Goal: Communication & Community: Answer question/provide support

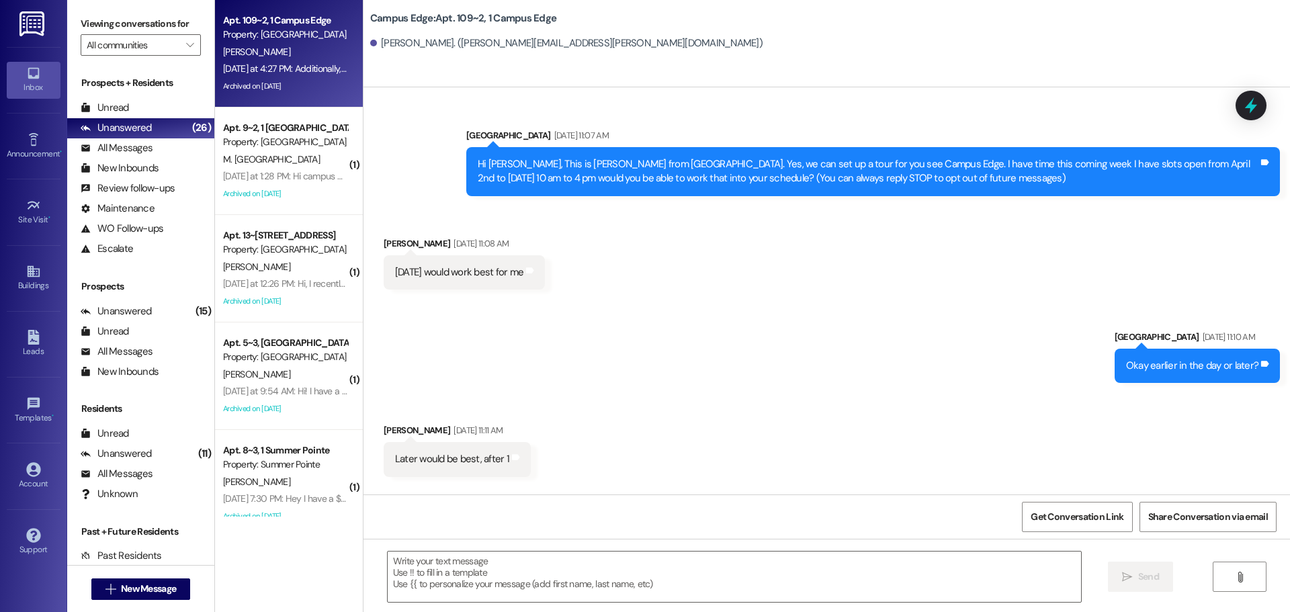
scroll to position [10482, 0]
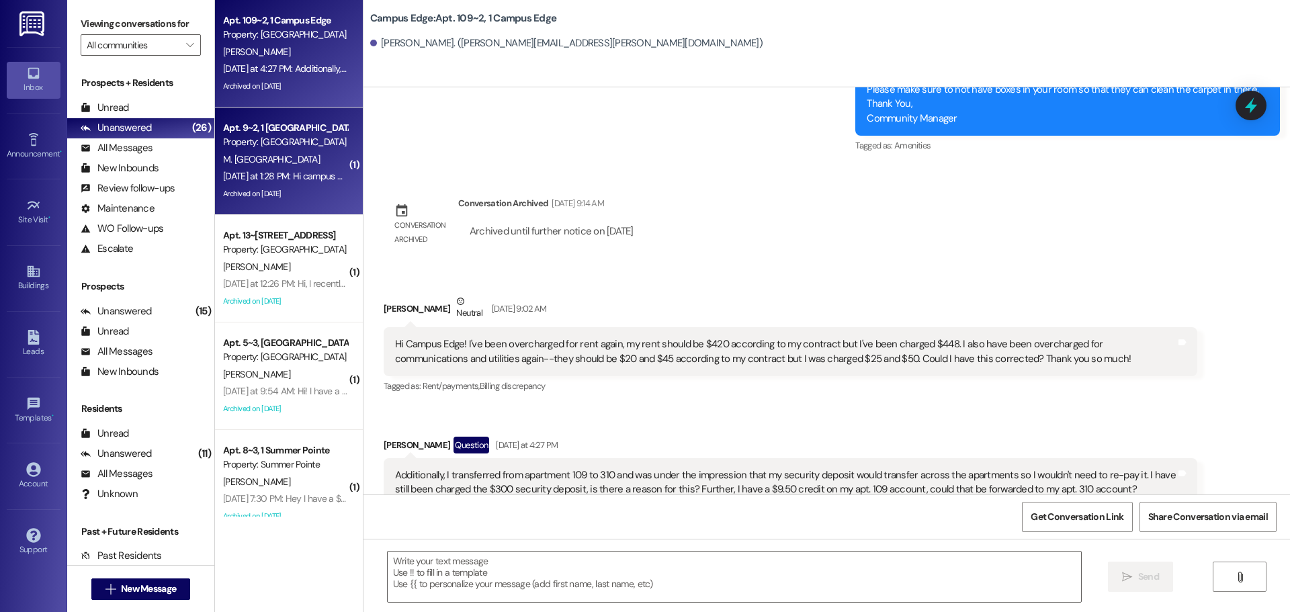
click at [308, 151] on div "M. [GEOGRAPHIC_DATA]" at bounding box center [285, 159] width 127 height 17
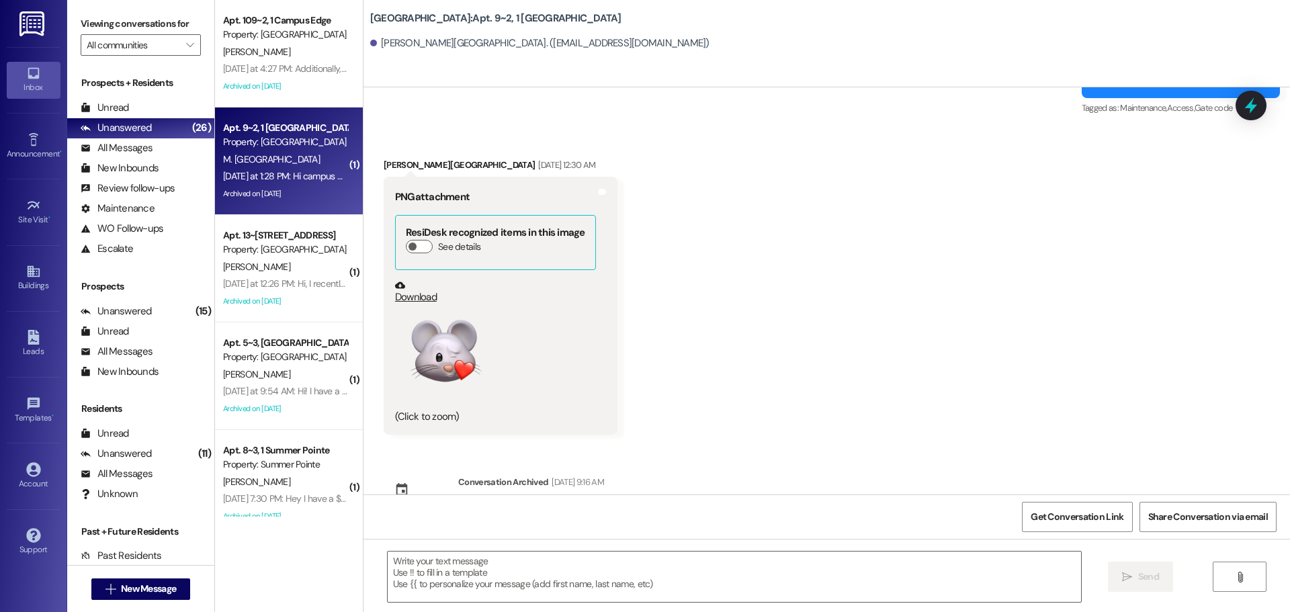
scroll to position [35279, 0]
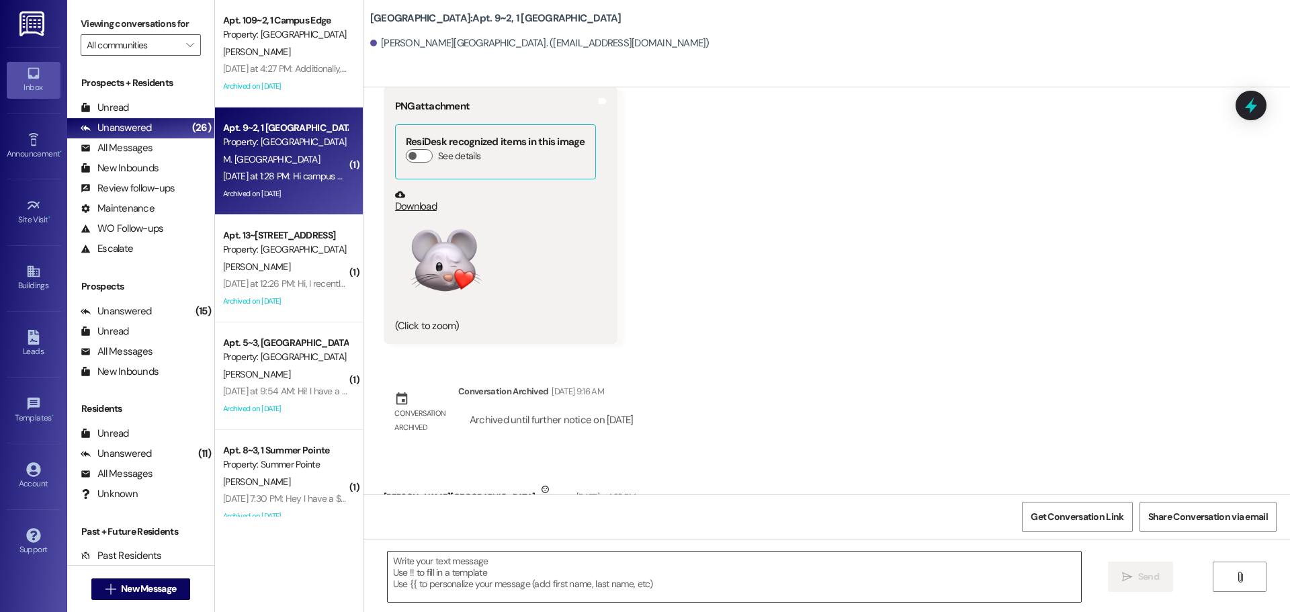
click at [611, 564] on textarea at bounding box center [734, 577] width 693 height 50
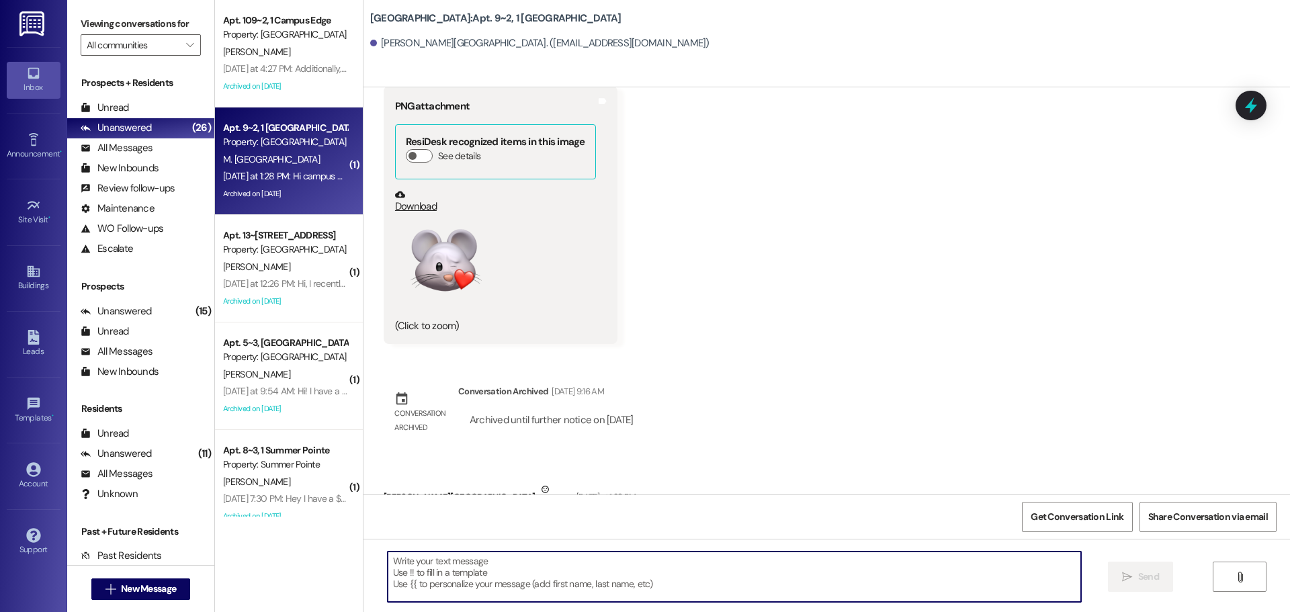
click at [588, 580] on textarea at bounding box center [734, 577] width 693 height 50
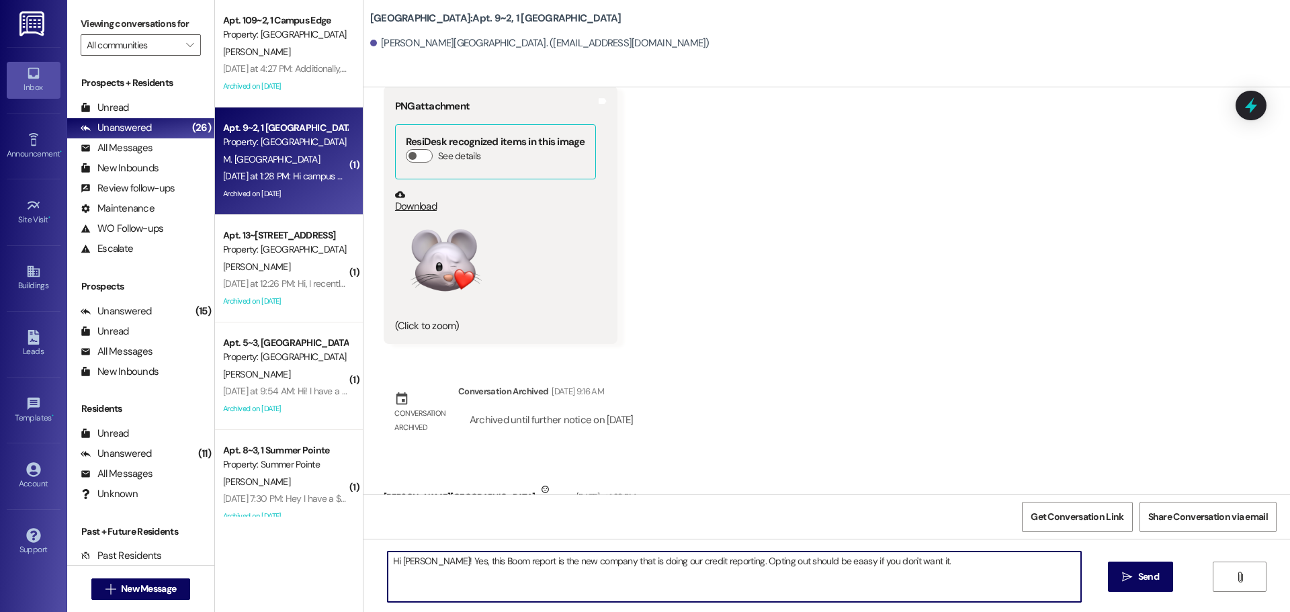
click at [811, 565] on textarea "Hi [PERSON_NAME]! Yes, this Boom report is the new company that is doing our cr…" at bounding box center [734, 577] width 693 height 50
click at [949, 569] on textarea "Hi [PERSON_NAME]! Yes, this Boom report is the new company that is doing our cr…" at bounding box center [734, 577] width 693 height 50
type textarea "Hi [PERSON_NAME]! Yes, this Boom report is the new company that is doing our cr…"
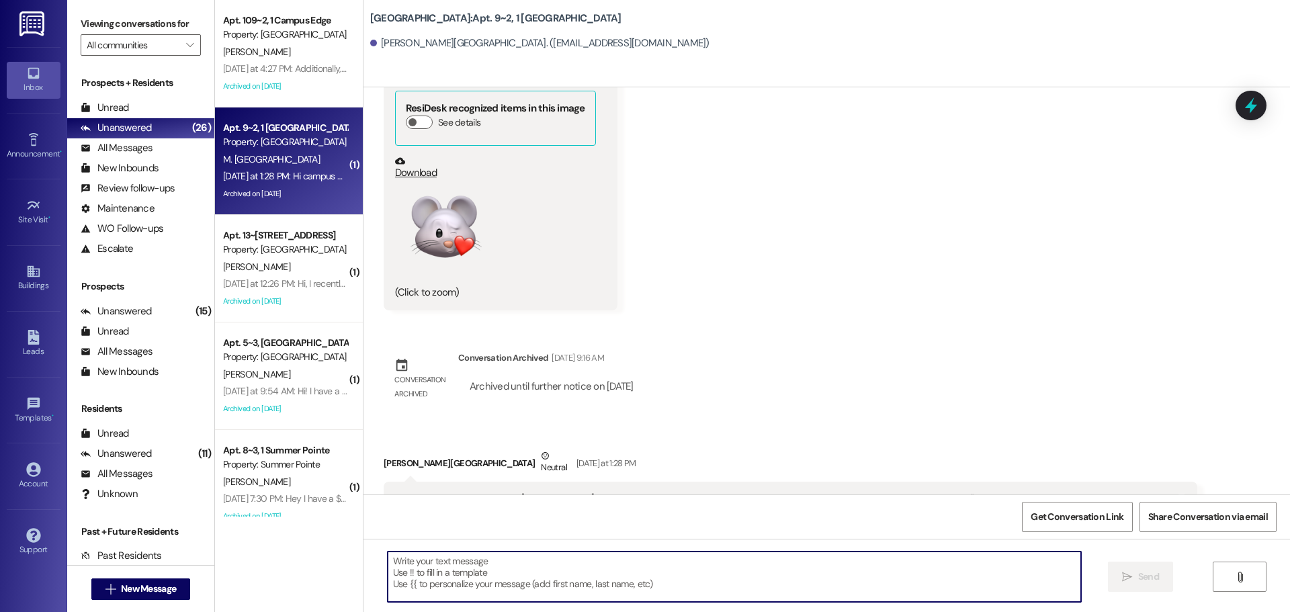
scroll to position [35372, 0]
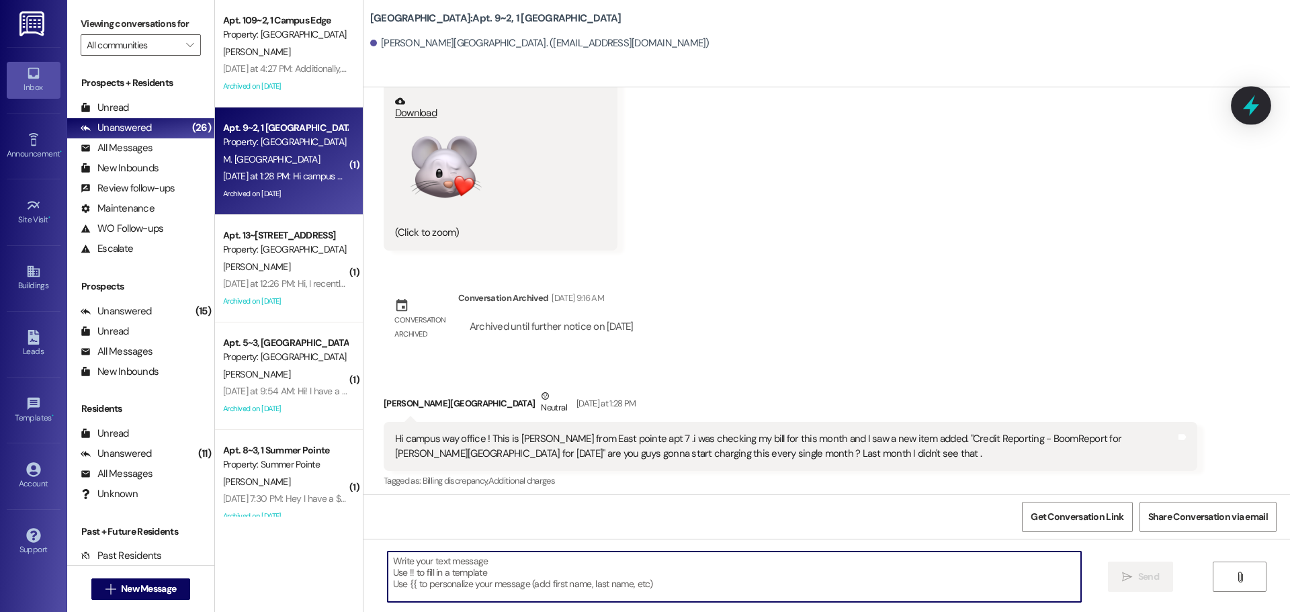
click at [1242, 113] on icon at bounding box center [1250, 105] width 23 height 23
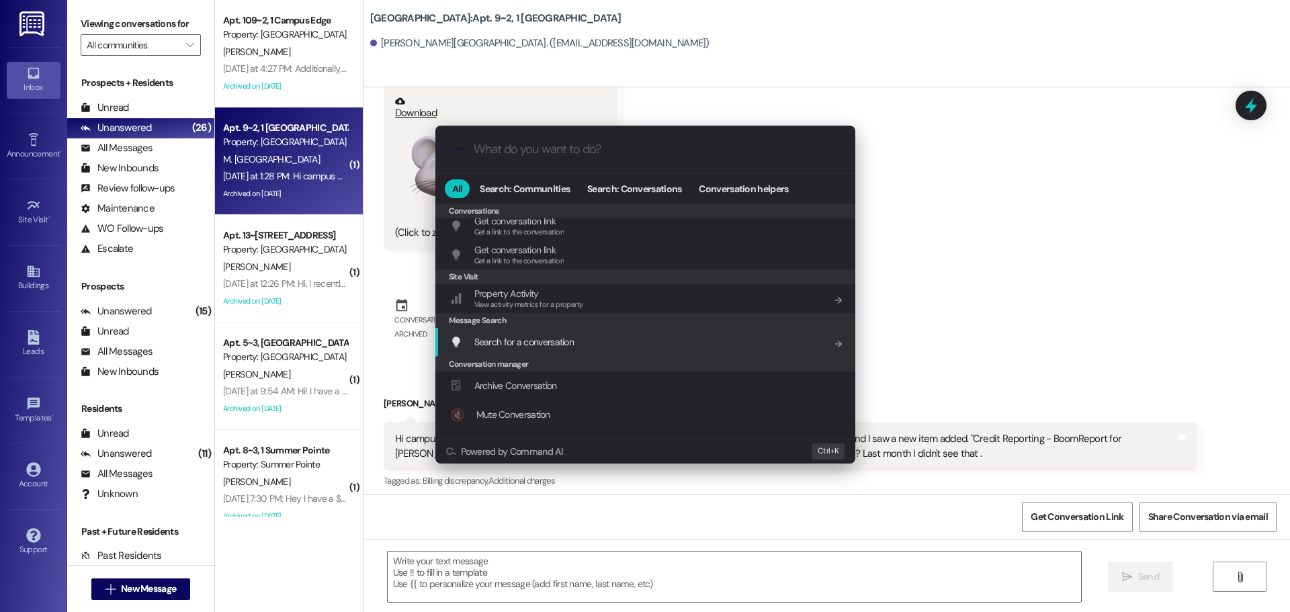
scroll to position [586, 0]
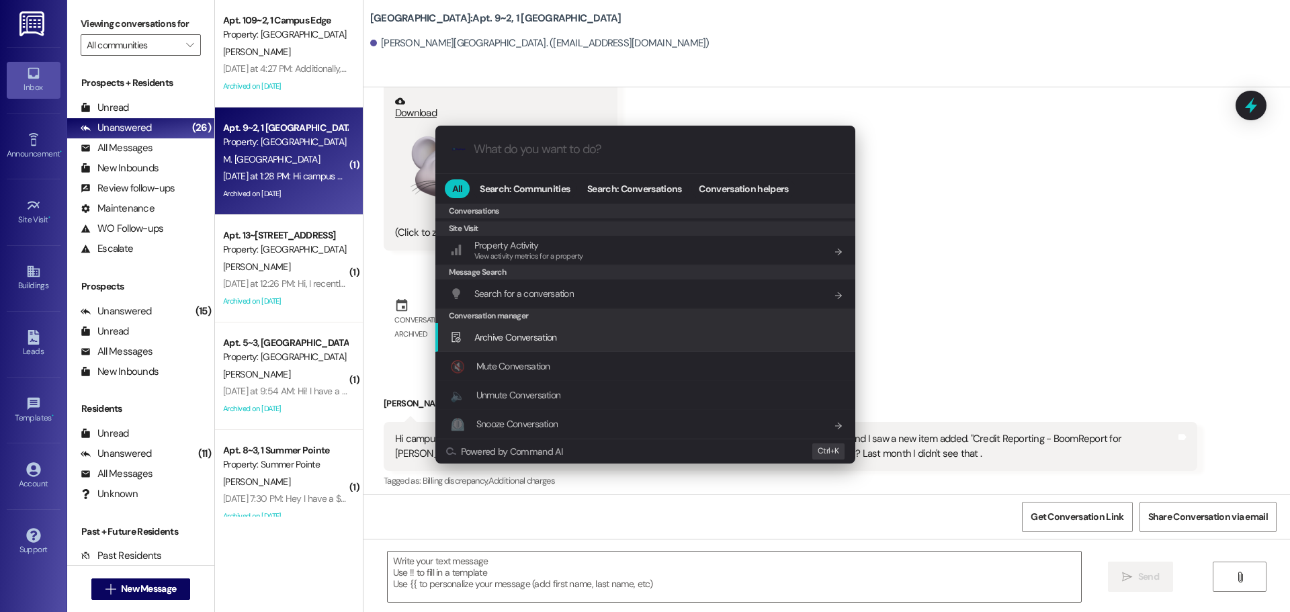
click at [541, 333] on span "Archive Conversation" at bounding box center [515, 337] width 83 height 12
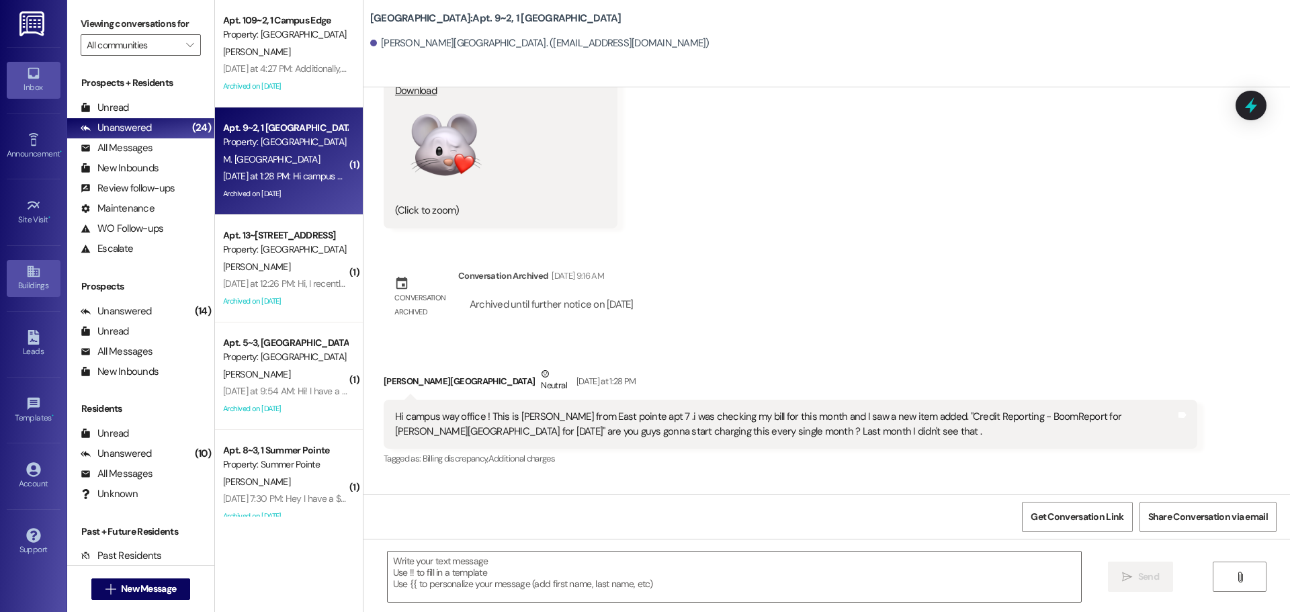
scroll to position [35465, 0]
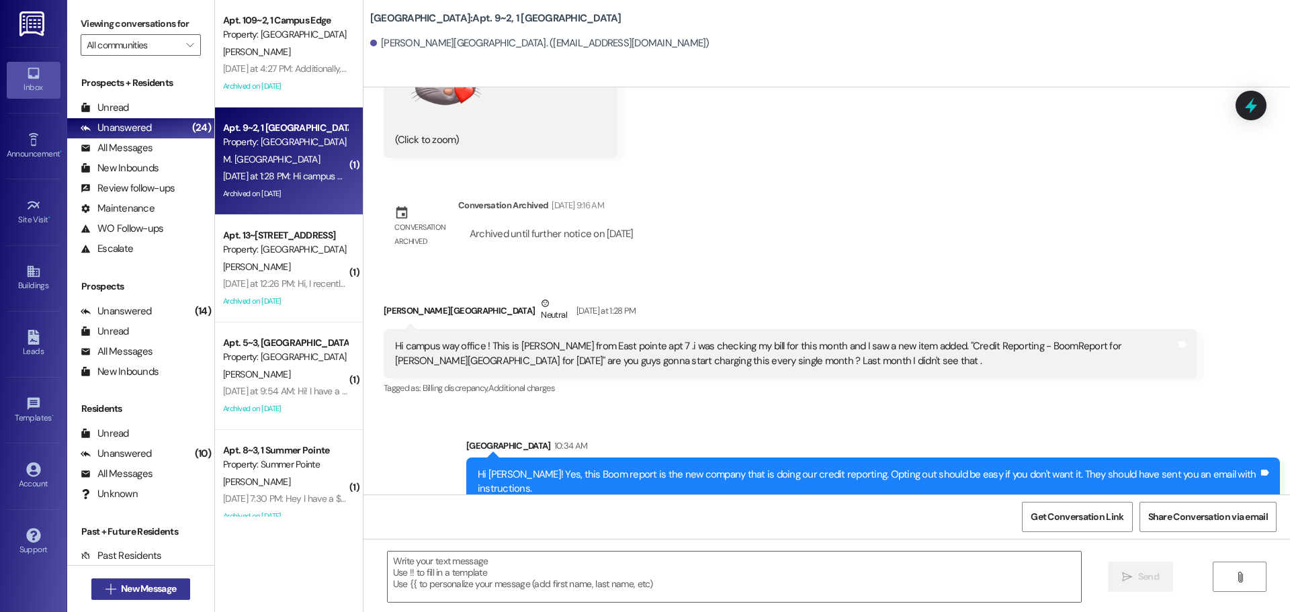
click at [136, 589] on span "New Message" at bounding box center [148, 589] width 55 height 14
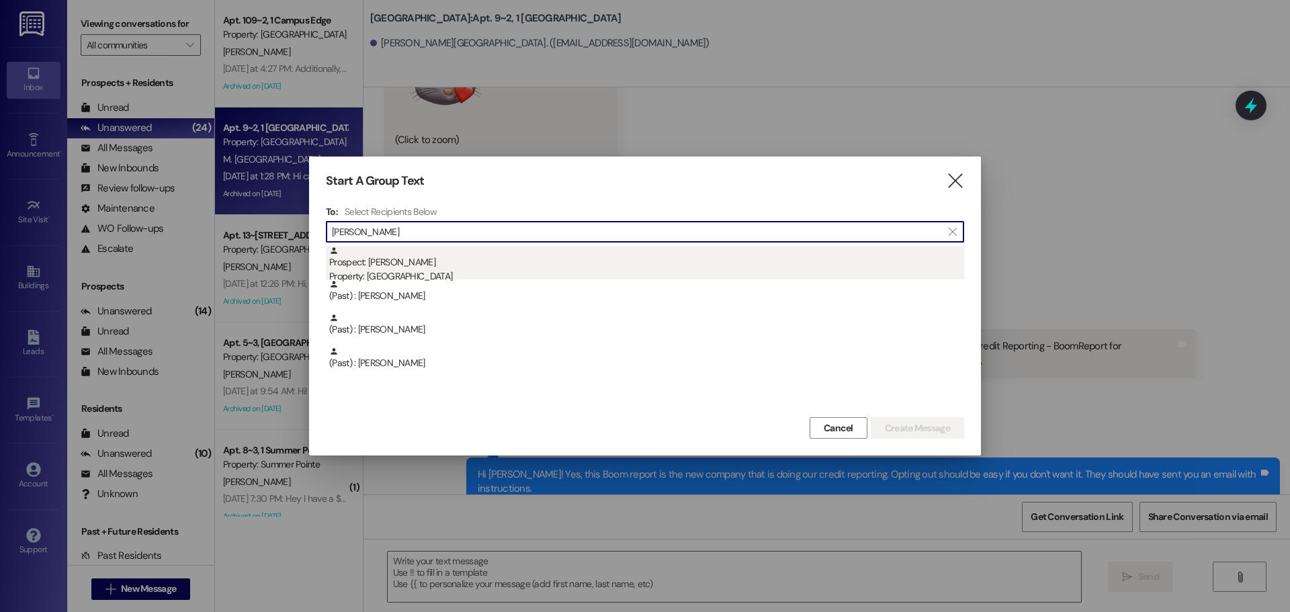
type input "[PERSON_NAME]"
click at [539, 272] on div "Property: [GEOGRAPHIC_DATA]" at bounding box center [646, 276] width 635 height 14
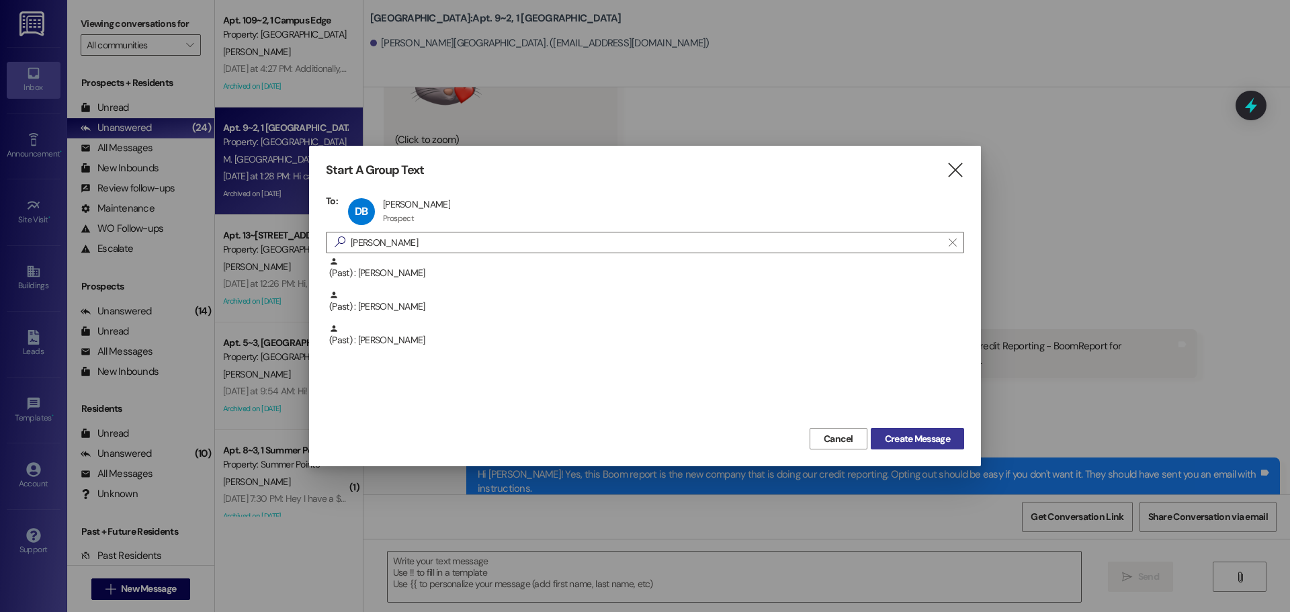
click at [958, 445] on button "Create Message" at bounding box center [917, 438] width 93 height 21
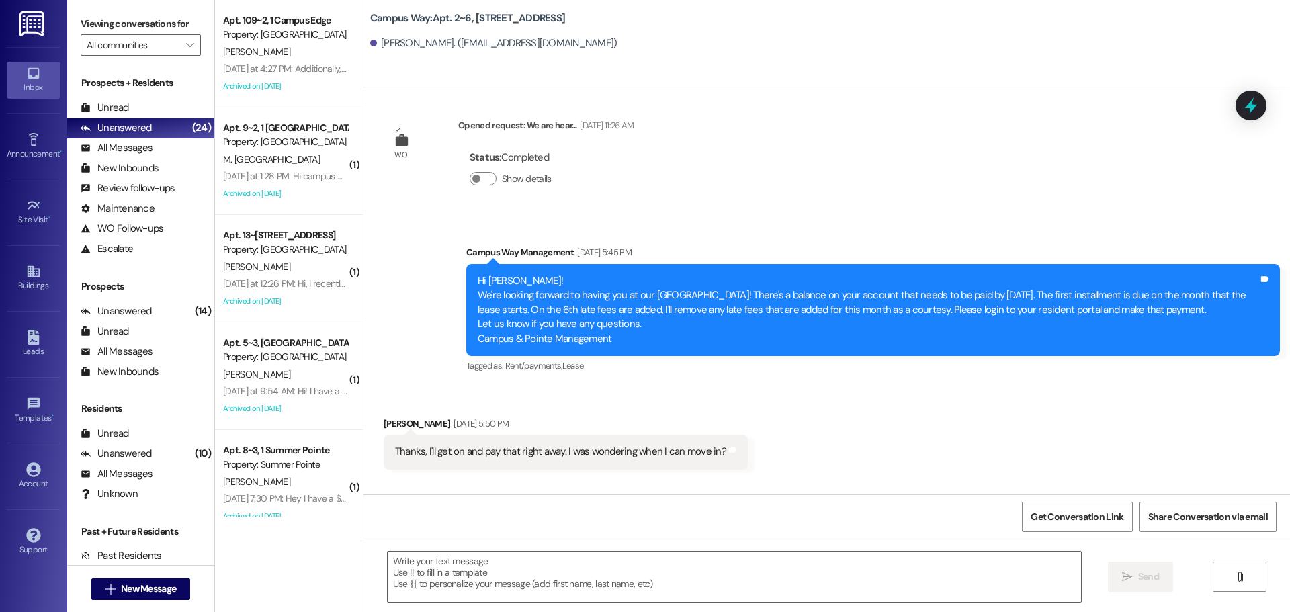
scroll to position [1363, 0]
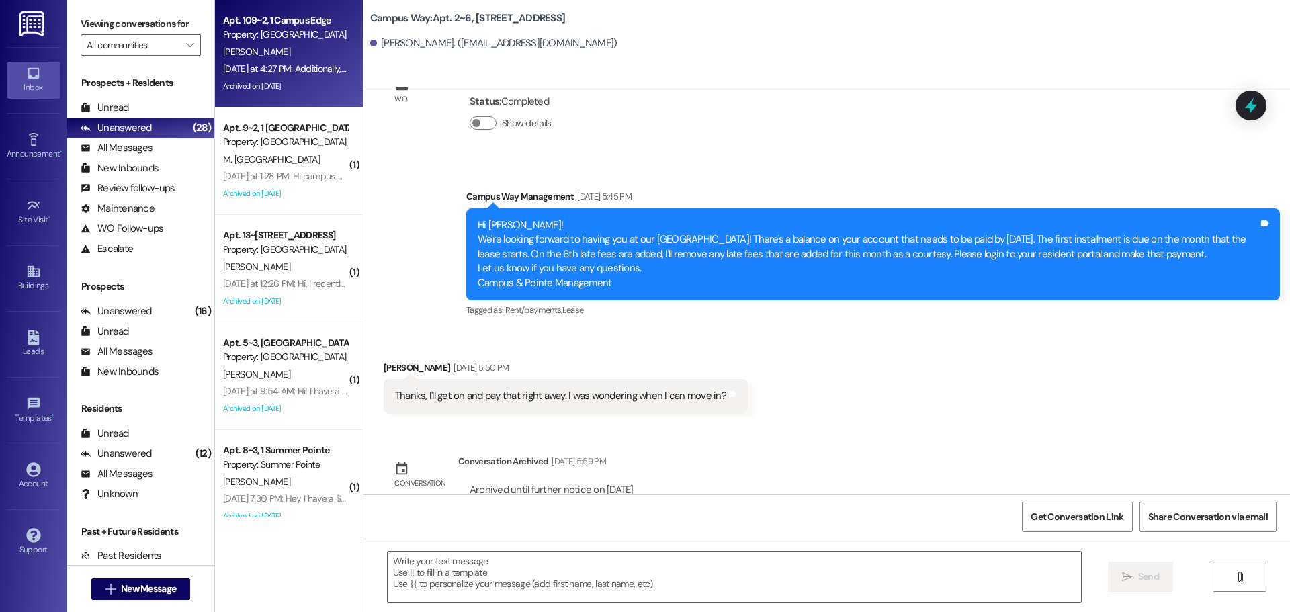
click at [276, 52] on div "[PERSON_NAME]" at bounding box center [285, 52] width 127 height 17
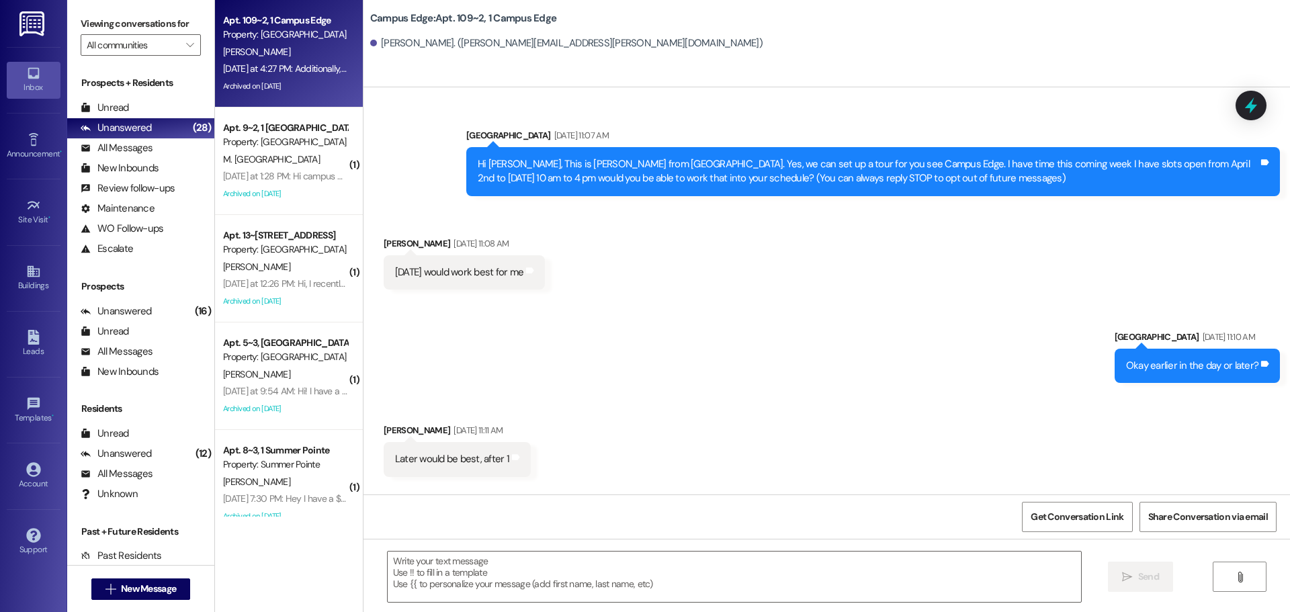
scroll to position [10481, 0]
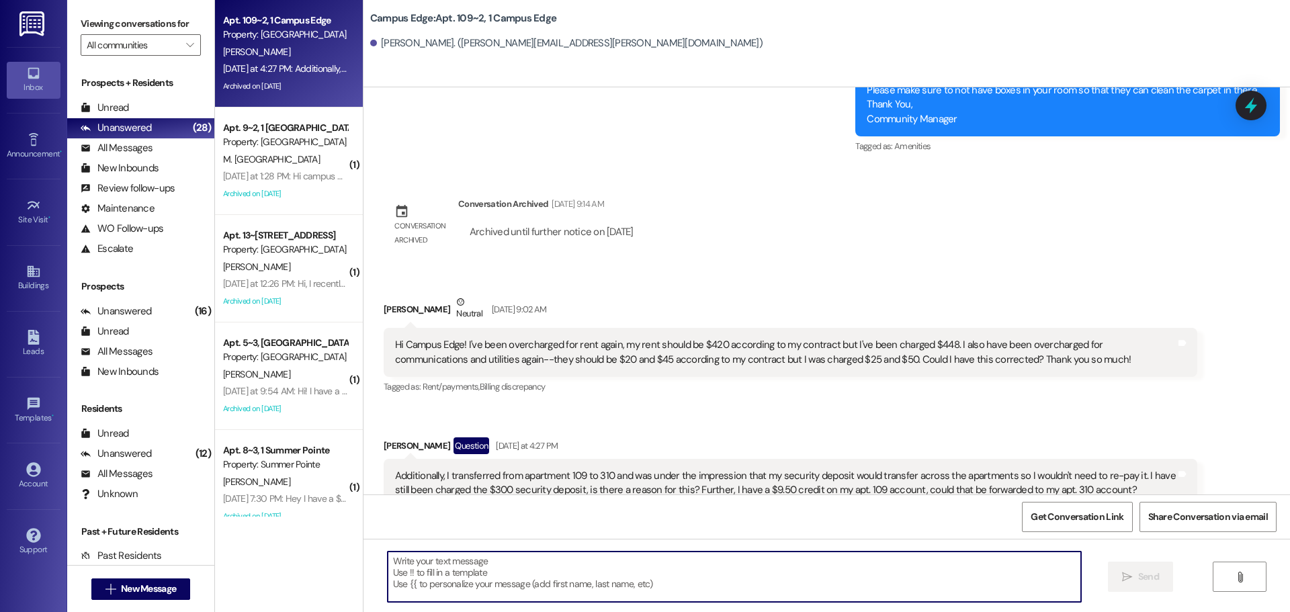
click at [566, 580] on textarea at bounding box center [734, 577] width 693 height 50
click at [599, 593] on textarea at bounding box center [734, 577] width 693 height 50
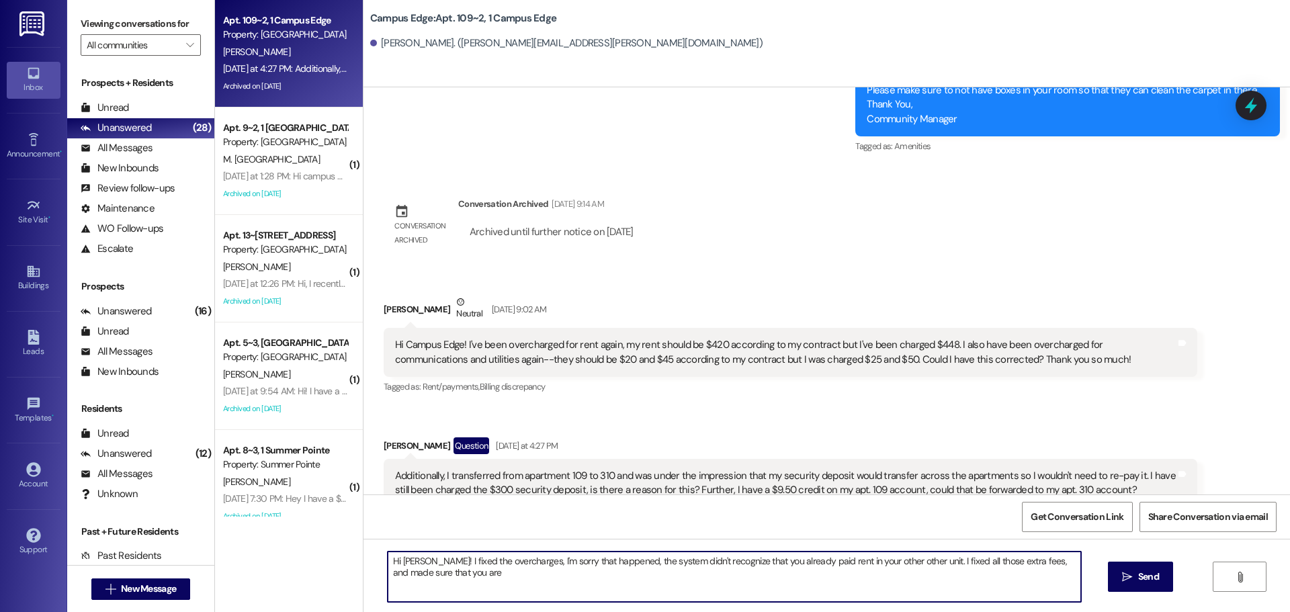
click at [479, 582] on textarea "Hi [PERSON_NAME]! I fixed the overcharges, I'm sorry that happened, the system …" at bounding box center [734, 577] width 693 height 50
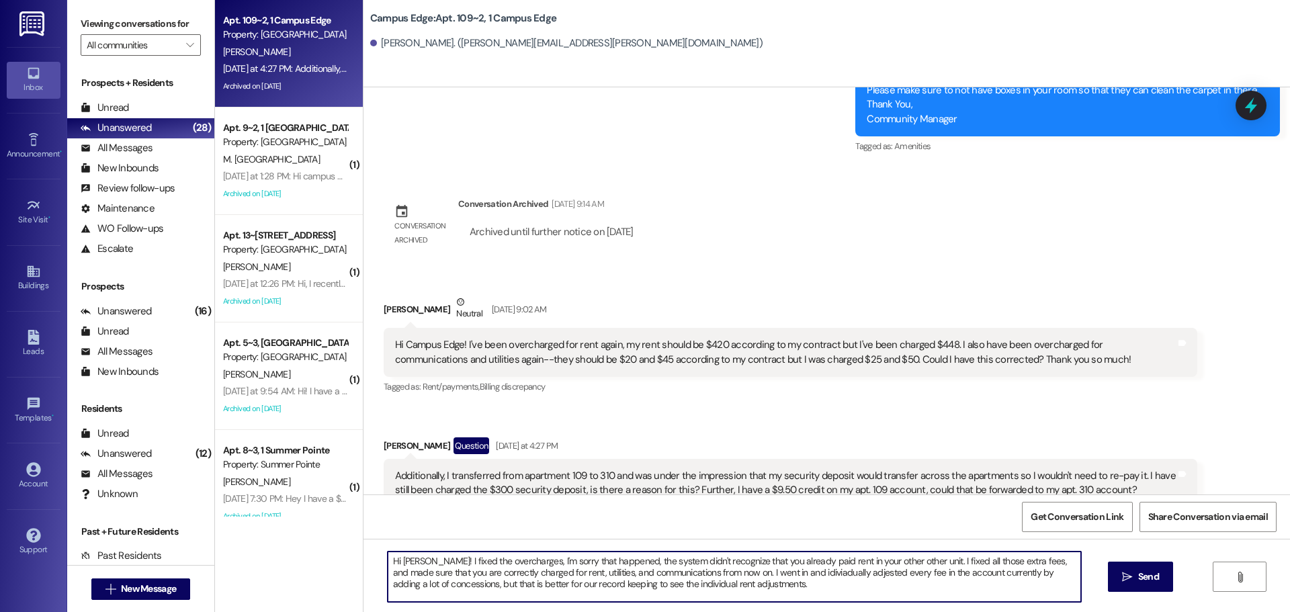
click at [807, 572] on textarea "Hi [PERSON_NAME]! I fixed the overcharges, I'm sorry that happened, the system …" at bounding box center [734, 577] width 693 height 50
click at [782, 591] on textarea "Hi [PERSON_NAME]! I fixed the overcharges, I'm sorry that happened, the system …" at bounding box center [734, 577] width 693 height 50
type textarea "Hi [PERSON_NAME]! I fixed the overcharges, I'm sorry that happened, the system …"
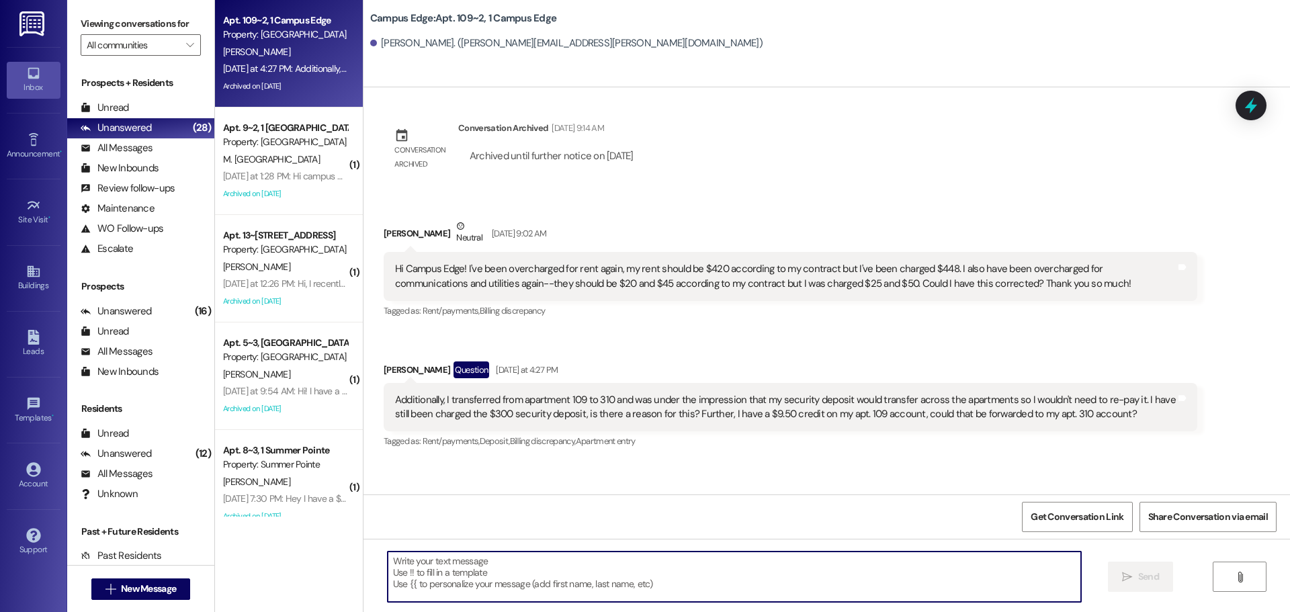
scroll to position [10604, 0]
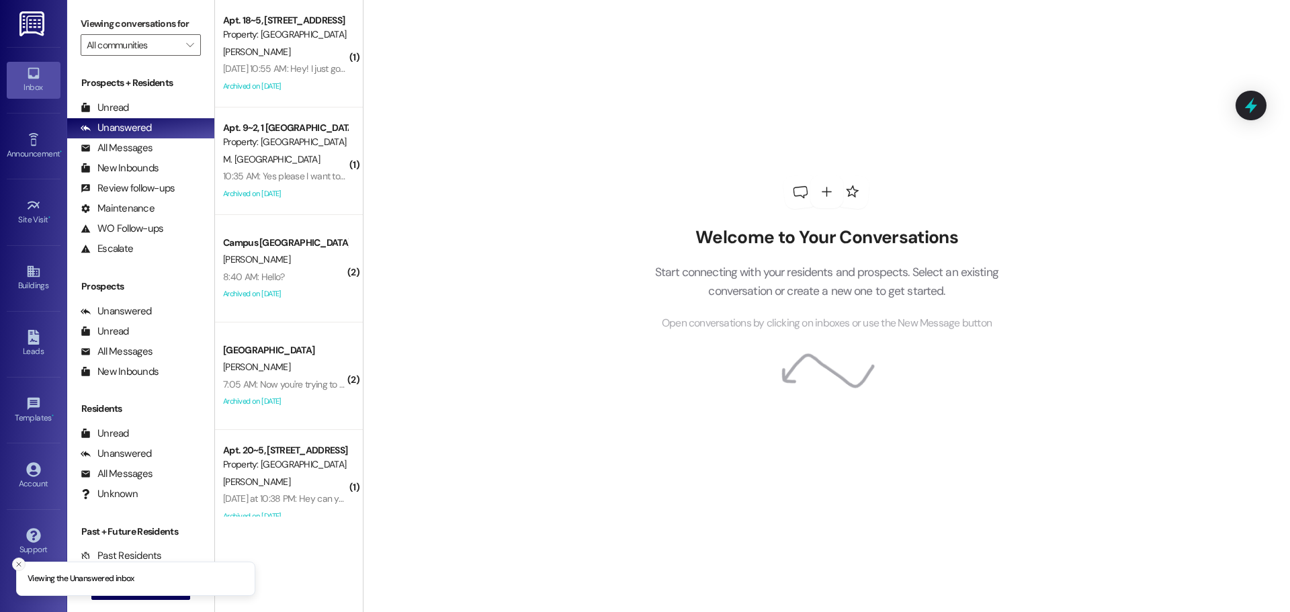
click at [24, 563] on button "Close toast" at bounding box center [18, 564] width 13 height 13
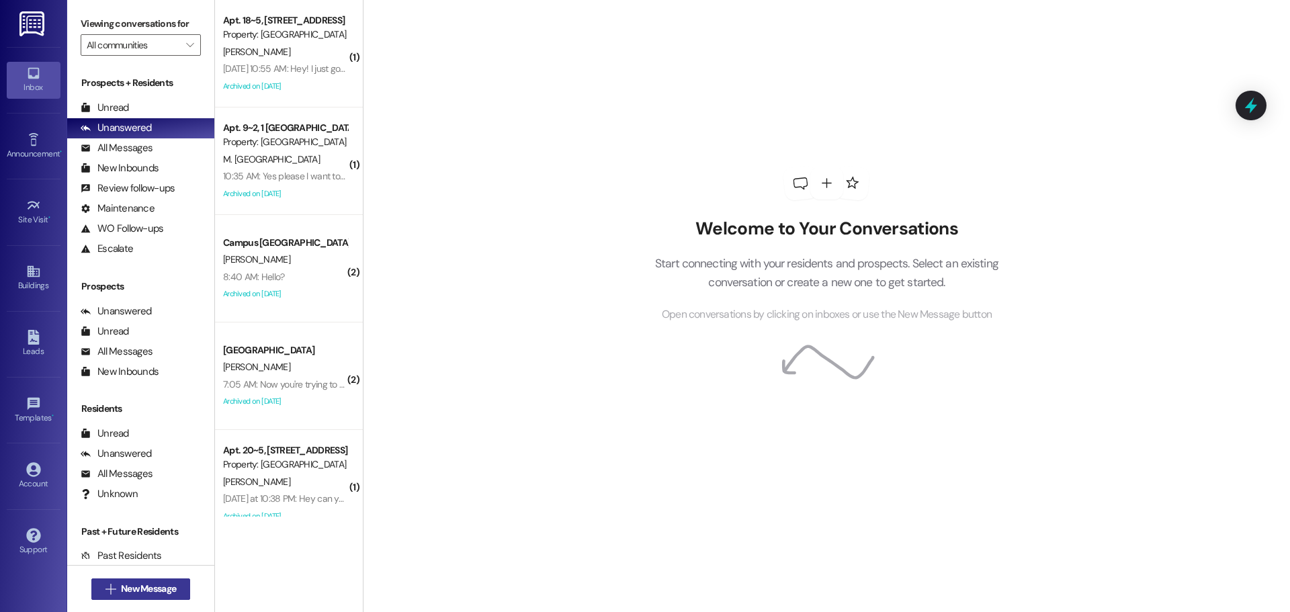
click at [139, 581] on button " New Message" at bounding box center [140, 588] width 99 height 21
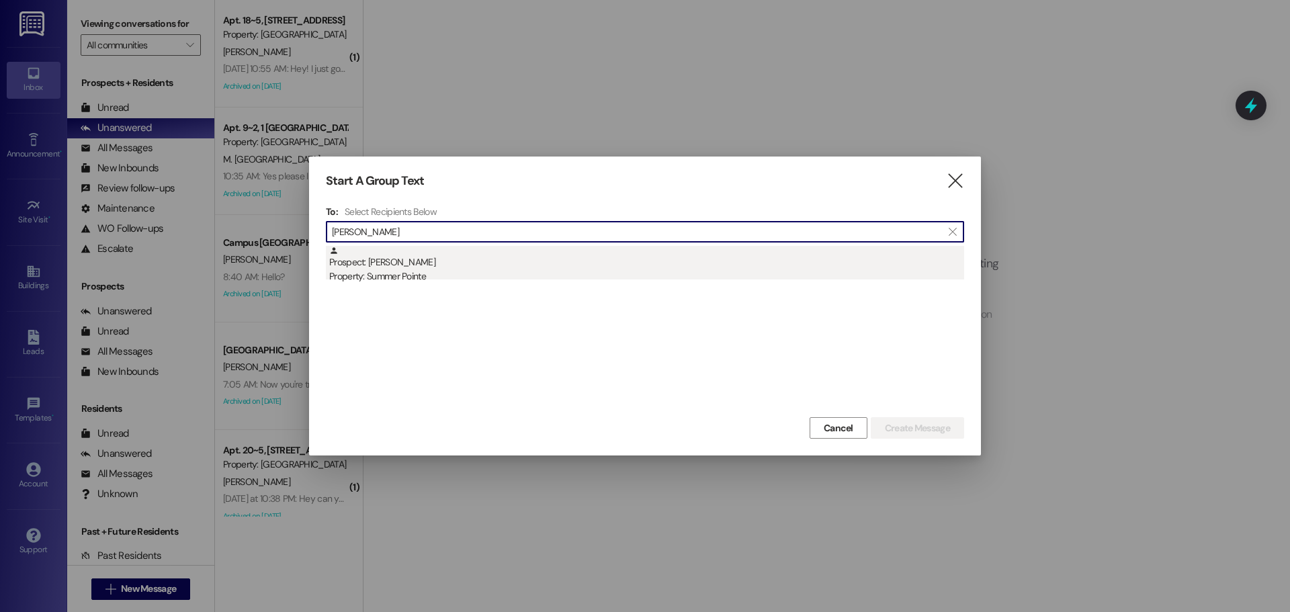
type input "evangeline"
click at [437, 268] on div "Prospect: Evangeline Vivian Property: Summer Pointe" at bounding box center [646, 265] width 635 height 38
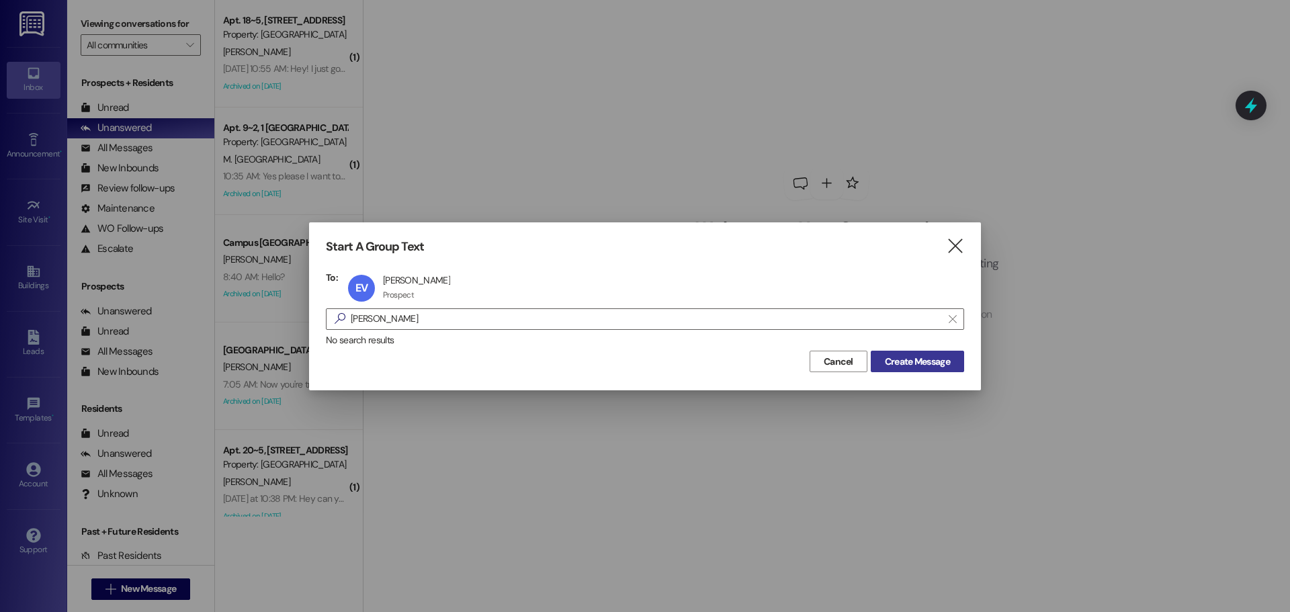
click at [916, 355] on span "Create Message" at bounding box center [917, 362] width 65 height 14
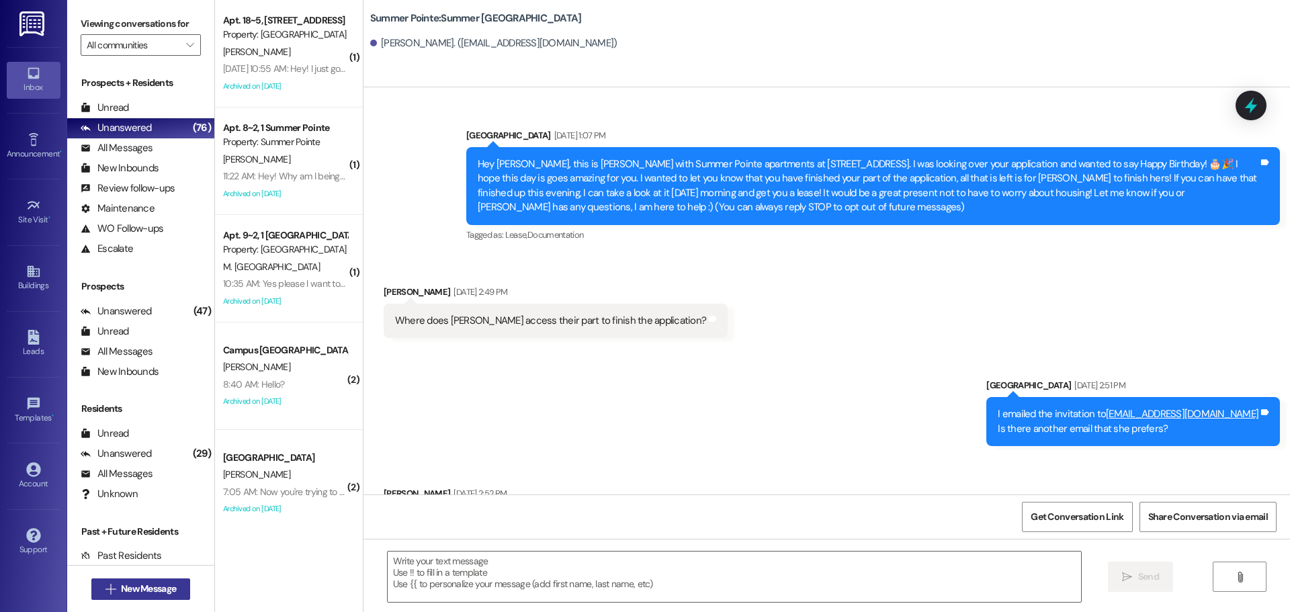
click at [131, 594] on span "New Message" at bounding box center [148, 589] width 55 height 14
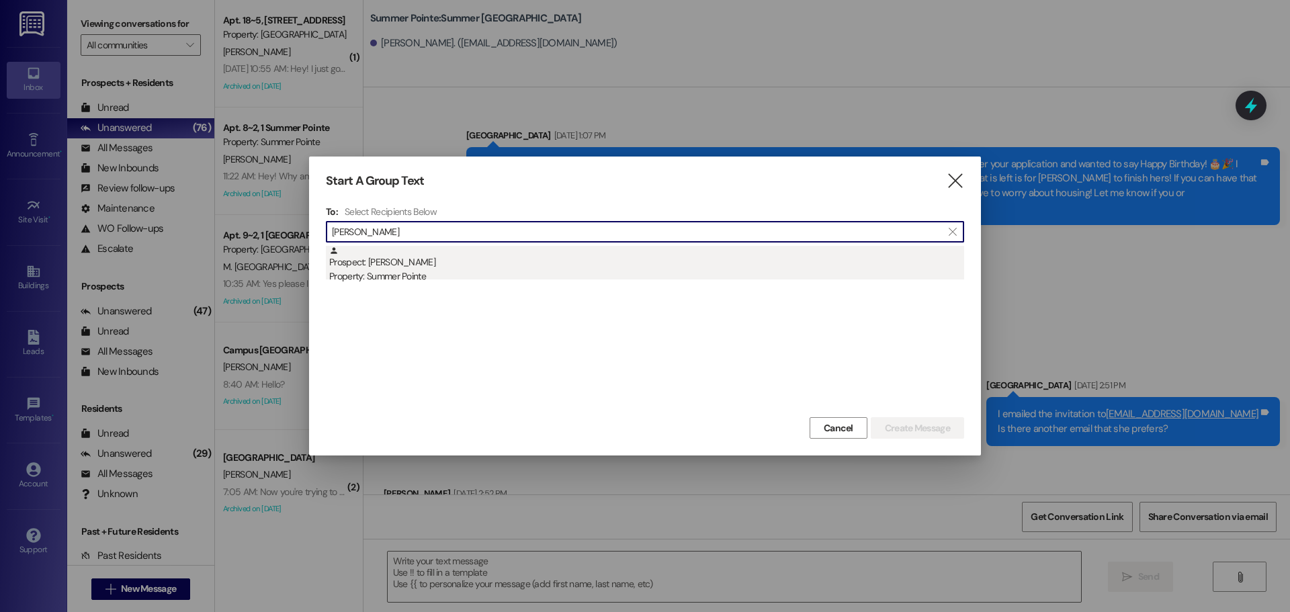
type input "evangeline"
click at [511, 273] on div "Property: Summer Pointe" at bounding box center [646, 276] width 635 height 14
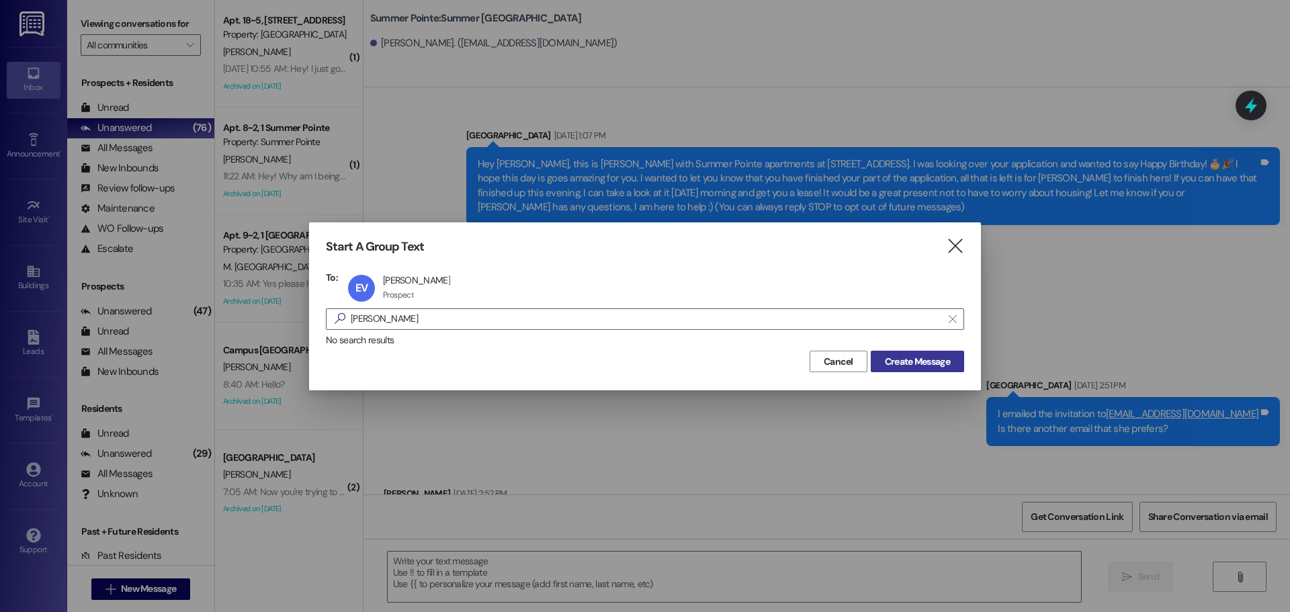
click at [885, 368] on span "Create Message" at bounding box center [917, 362] width 65 height 14
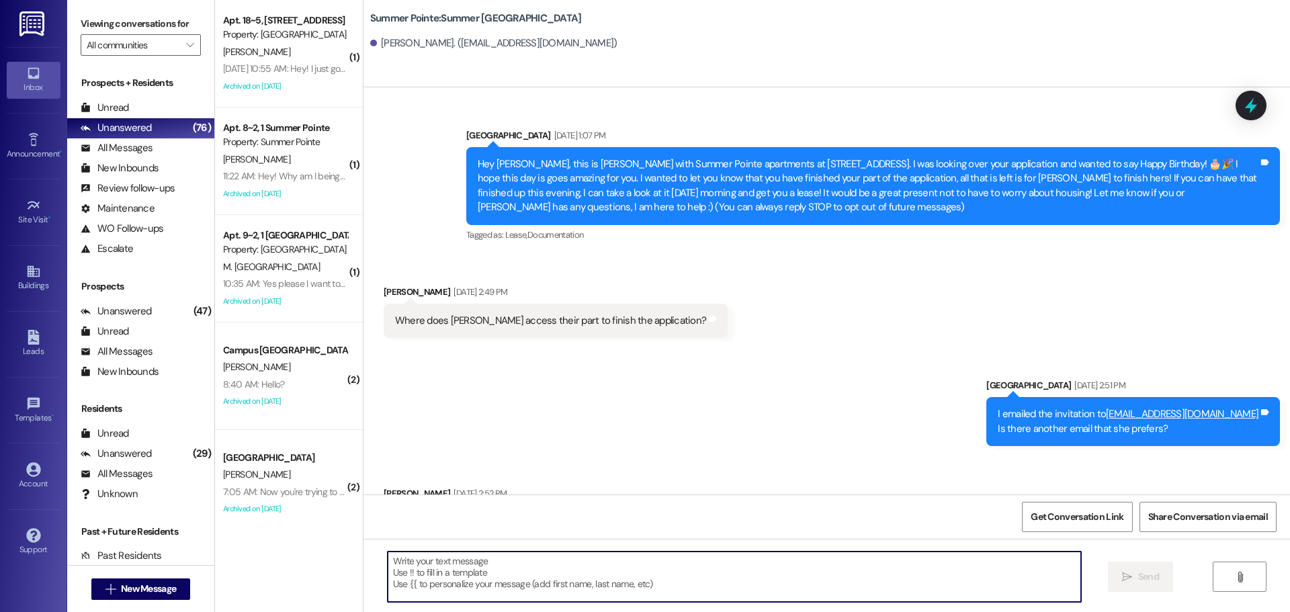
click at [437, 581] on textarea at bounding box center [734, 577] width 693 height 50
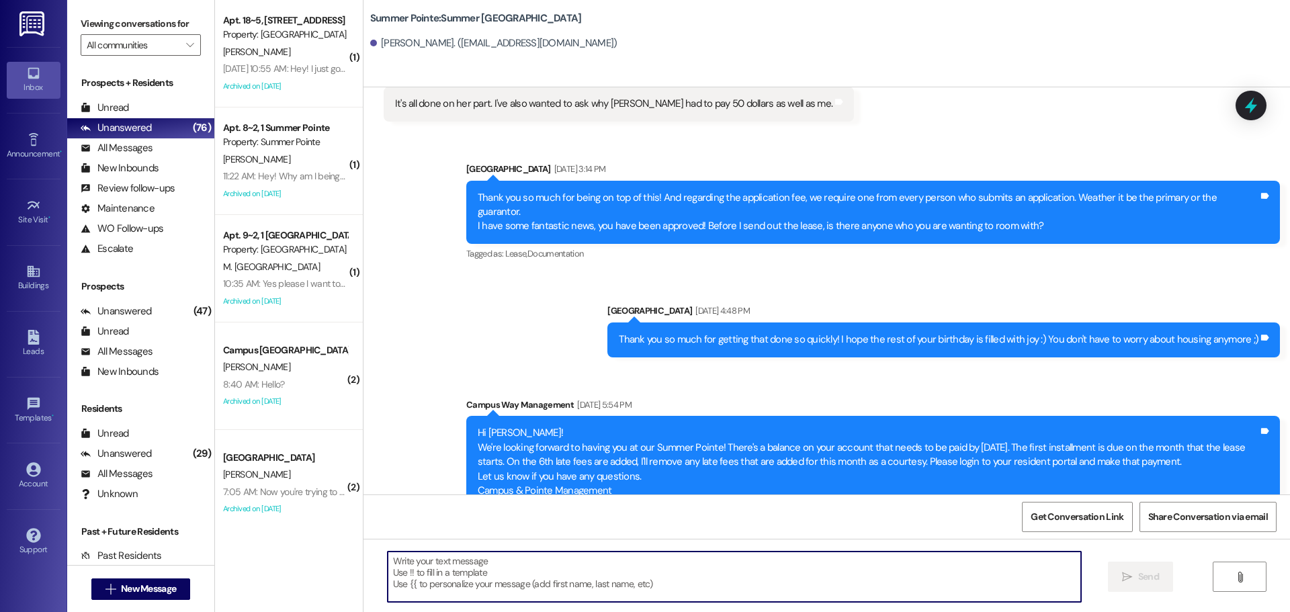
scroll to position [656, 0]
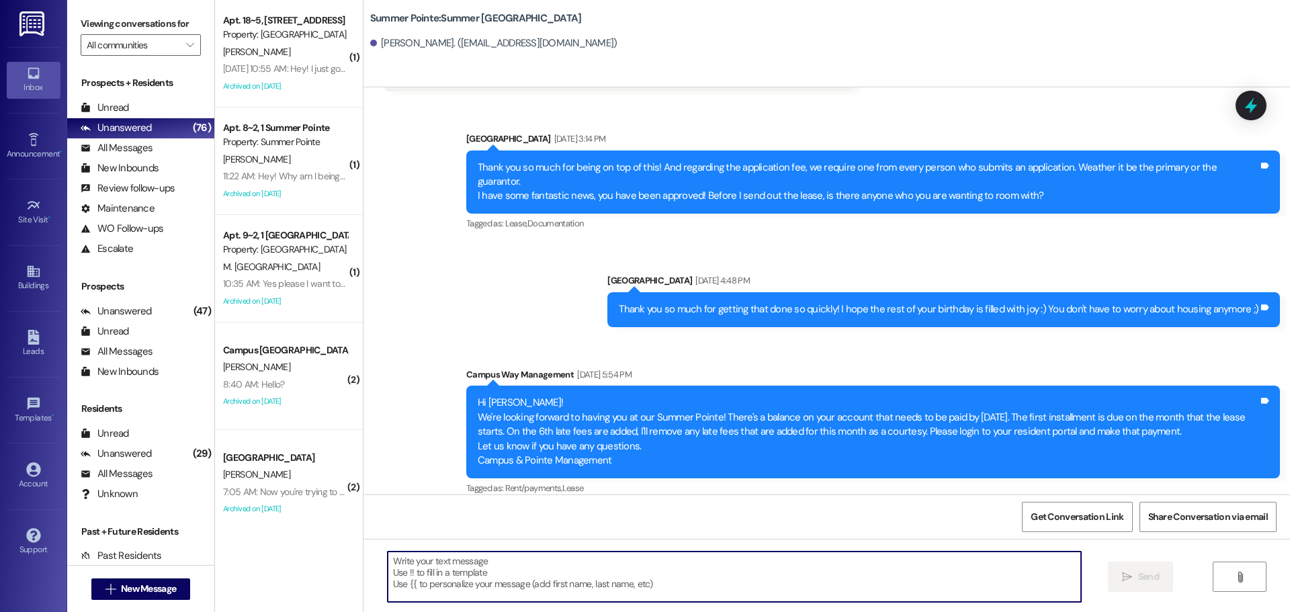
click at [502, 586] on textarea at bounding box center [734, 577] width 693 height 50
click at [433, 560] on textarea "Hi Evangelione, thank you" at bounding box center [734, 577] width 693 height 50
click at [430, 562] on textarea "Hi Evangelione, thank you" at bounding box center [734, 577] width 693 height 50
click at [550, 554] on textarea "Hi Evangeline, thank you" at bounding box center [734, 577] width 693 height 50
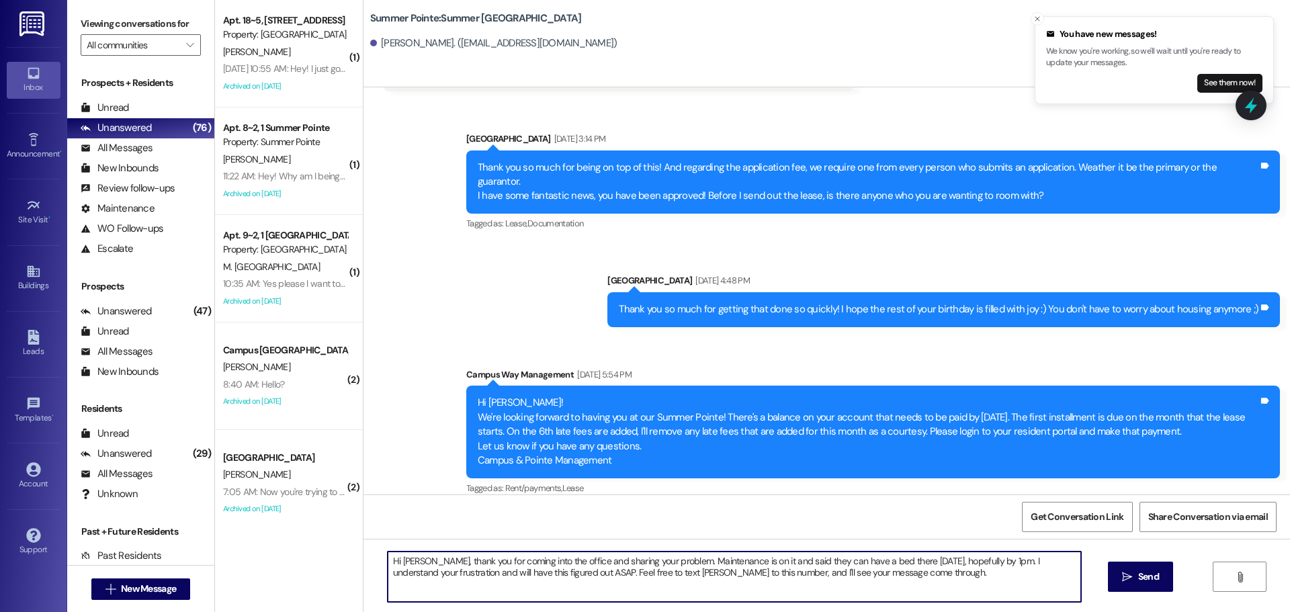
click at [631, 572] on textarea "Hi Evangeline, thank you for coming into the office and sharing your problem. M…" at bounding box center [734, 577] width 693 height 50
click at [922, 588] on textarea "Hi Evangeline, thank you for coming into the office and sharing your problem. M…" at bounding box center [734, 577] width 693 height 50
type textarea "Hi Evangeline, thank you for coming into the office and sharing your problem. M…"
click at [1137, 588] on button " Send" at bounding box center [1140, 577] width 65 height 30
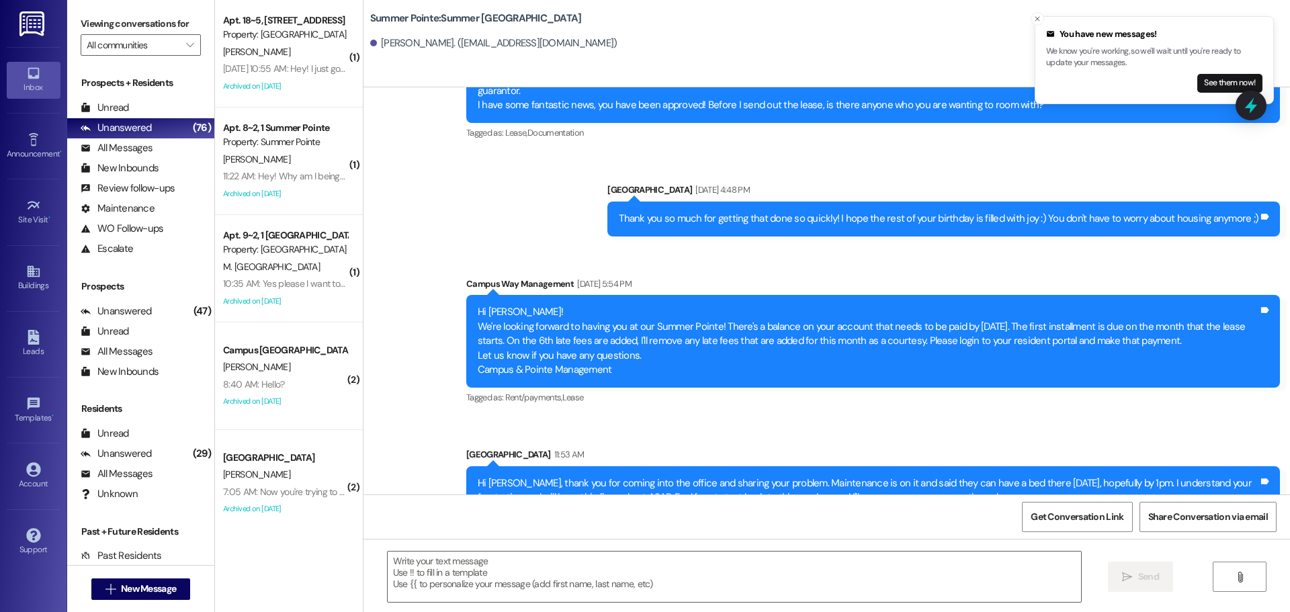
scroll to position [763, 0]
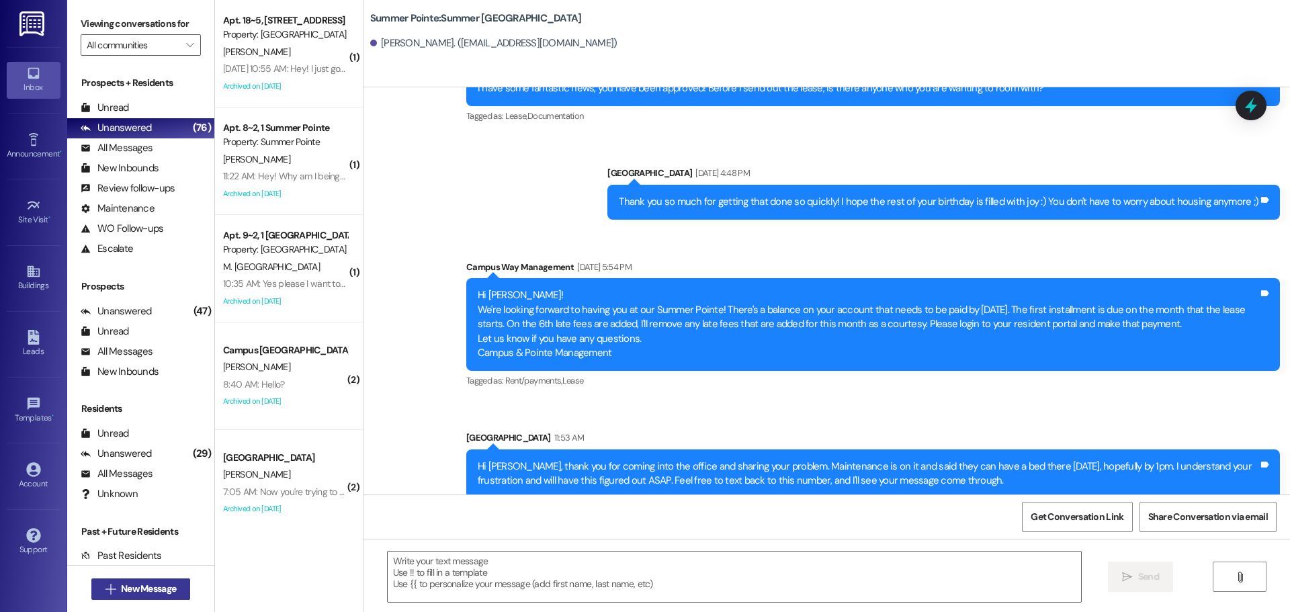
click at [121, 585] on span "New Message" at bounding box center [148, 589] width 55 height 14
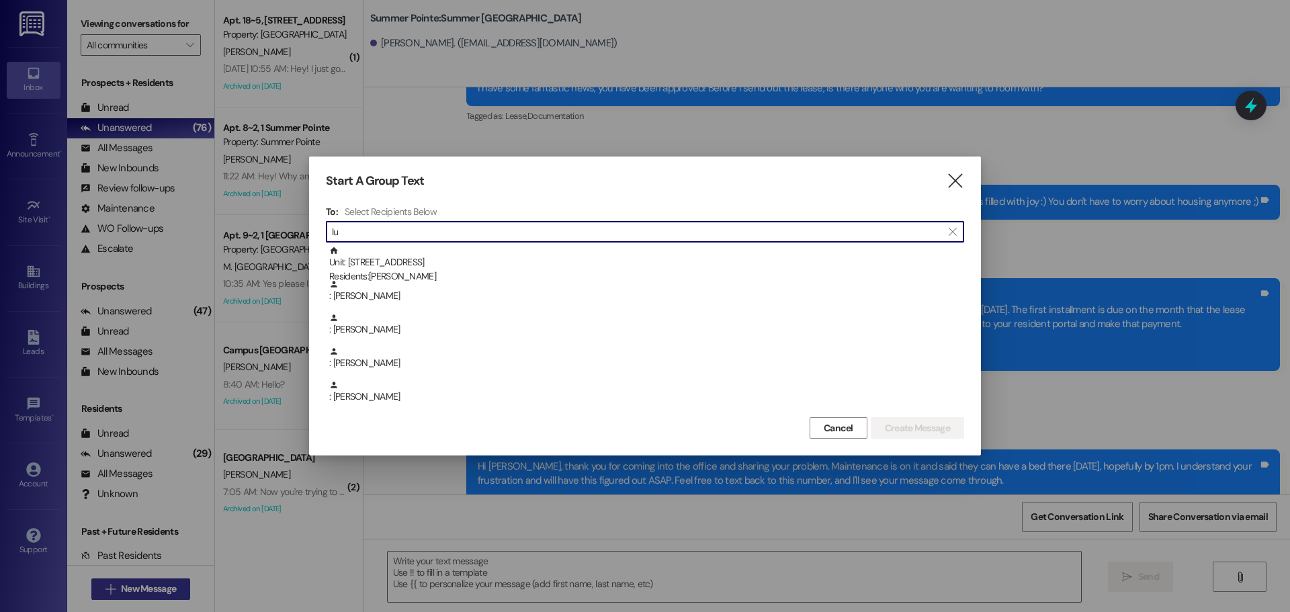
type input "l"
